Goal: Find specific page/section: Find specific page/section

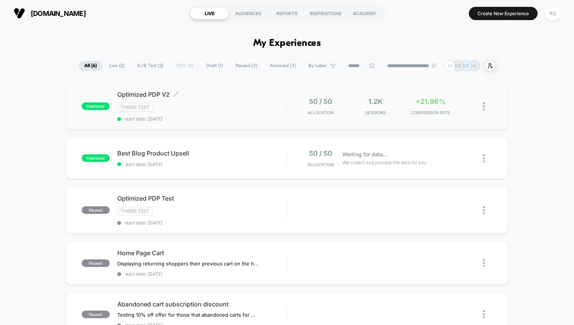
click at [215, 107] on div "Theme Test" at bounding box center [201, 107] width 169 height 9
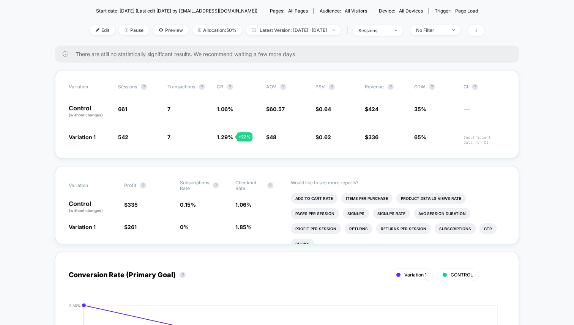
scroll to position [100, 0]
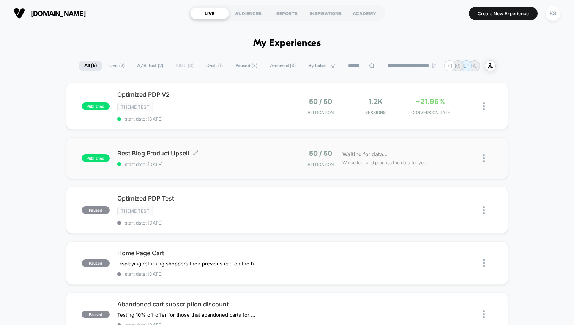
click at [205, 151] on span "Best Blog Product Upsell Click to edit experience details" at bounding box center [201, 154] width 169 height 8
